Goal: Navigation & Orientation: Find specific page/section

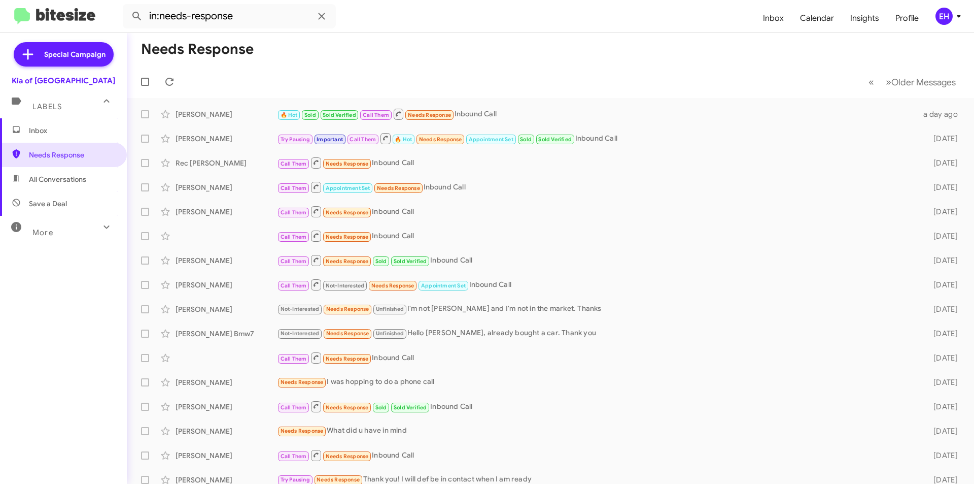
click at [63, 136] on span "Inbox" at bounding box center [63, 130] width 127 height 24
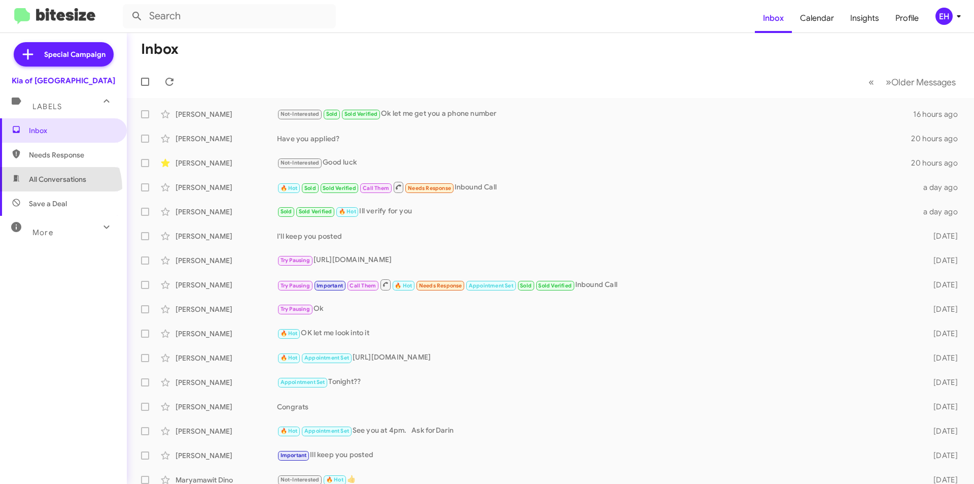
click at [52, 188] on span "All Conversations" at bounding box center [63, 179] width 127 height 24
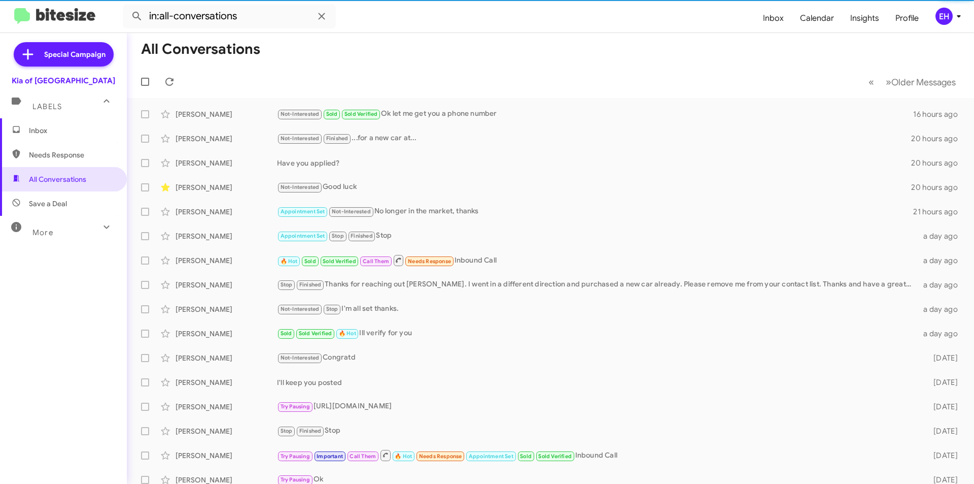
click at [51, 207] on span "Save a Deal" at bounding box center [48, 203] width 38 height 10
type input "in:not-interested"
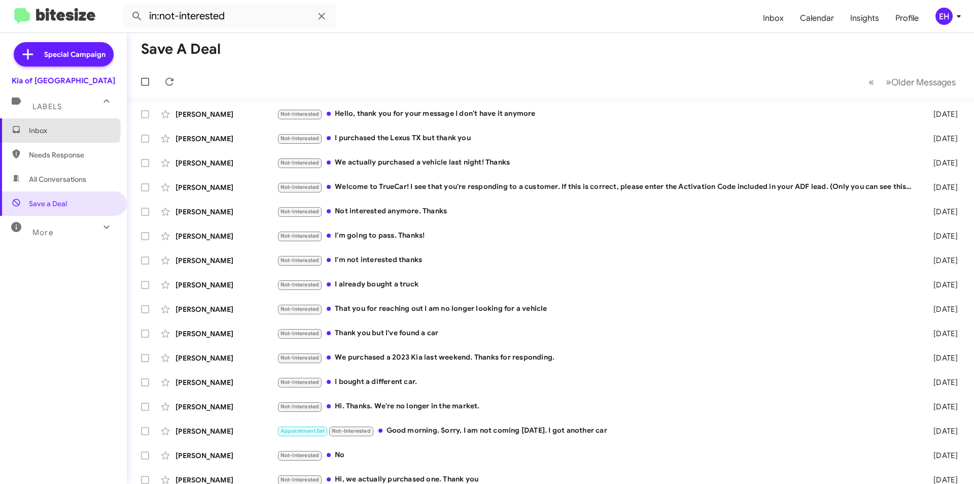
click at [54, 129] on span "Inbox" at bounding box center [72, 130] width 86 height 10
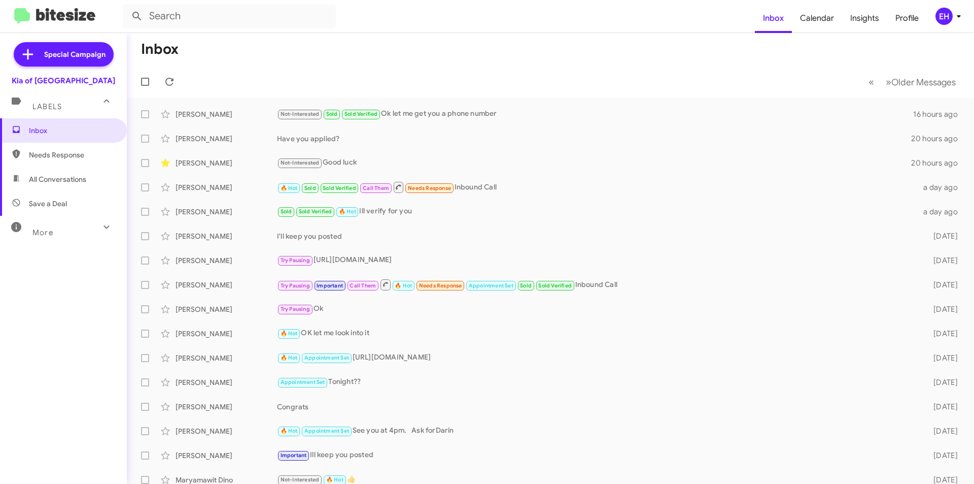
click at [54, 179] on span "All Conversations" at bounding box center [57, 179] width 57 height 10
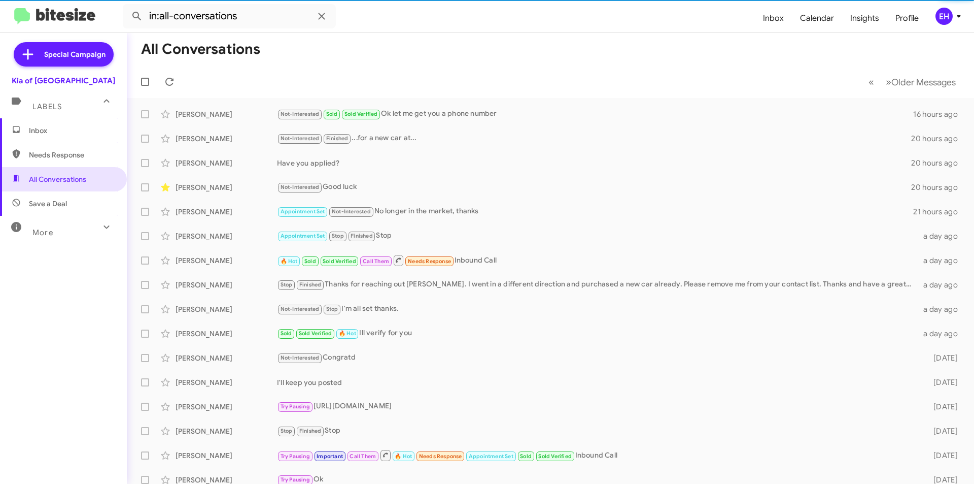
click at [54, 200] on span "Save a Deal" at bounding box center [48, 203] width 38 height 10
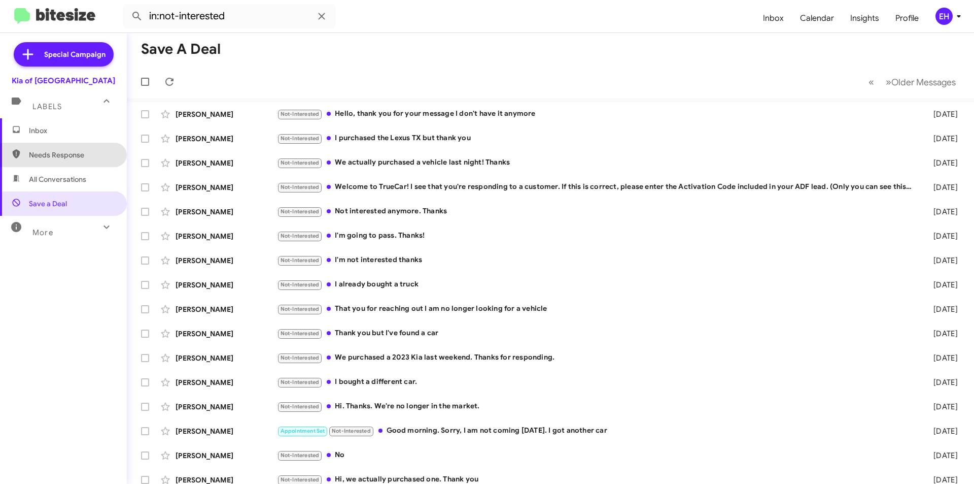
click at [94, 151] on span "Needs Response" at bounding box center [72, 155] width 86 height 10
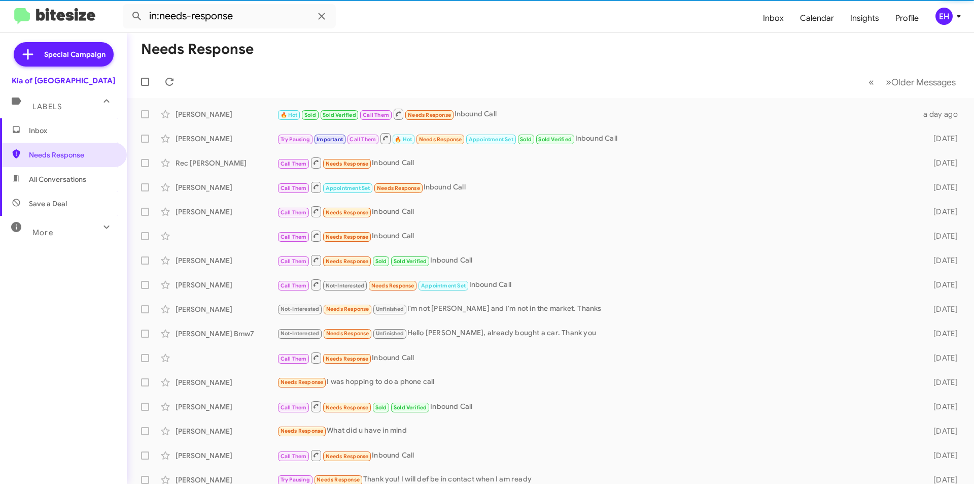
click at [71, 182] on span "All Conversations" at bounding box center [57, 179] width 57 height 10
type input "in:all-conversations"
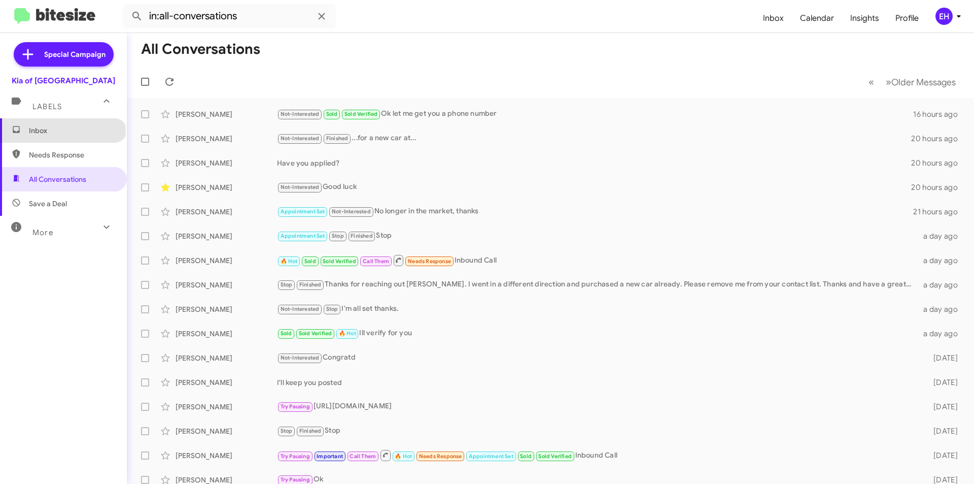
click at [62, 130] on span "Inbox" at bounding box center [72, 130] width 86 height 10
